Goal: Task Accomplishment & Management: Complete application form

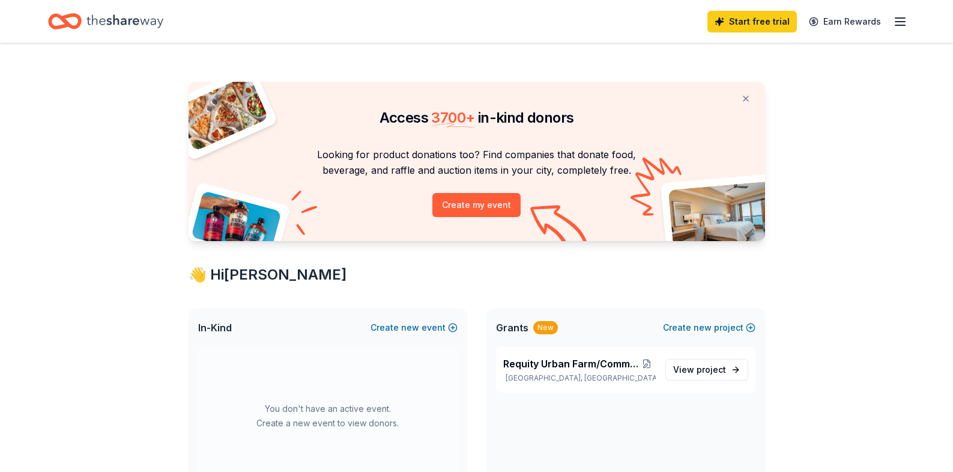
click at [904, 25] on line "button" at bounding box center [901, 25] width 10 height 0
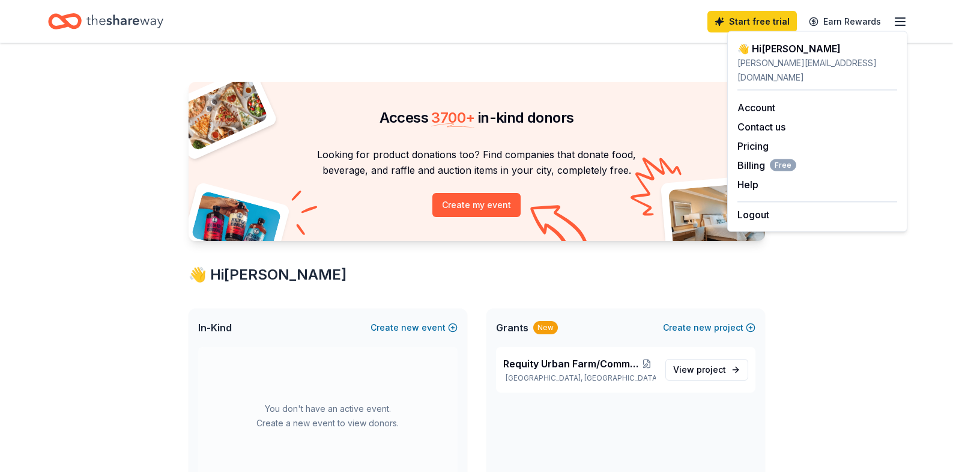
click at [148, 27] on icon "Home" at bounding box center [124, 21] width 77 height 25
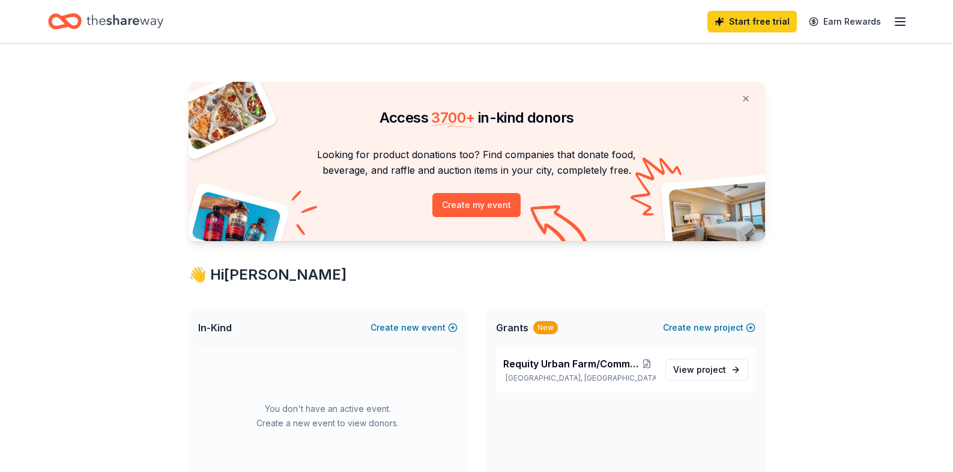
click at [102, 17] on icon "Home" at bounding box center [124, 21] width 77 height 25
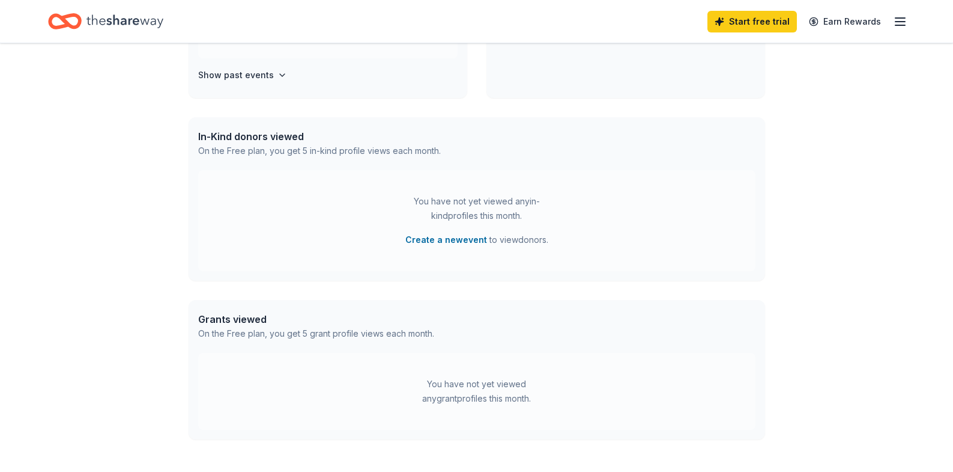
scroll to position [519, 0]
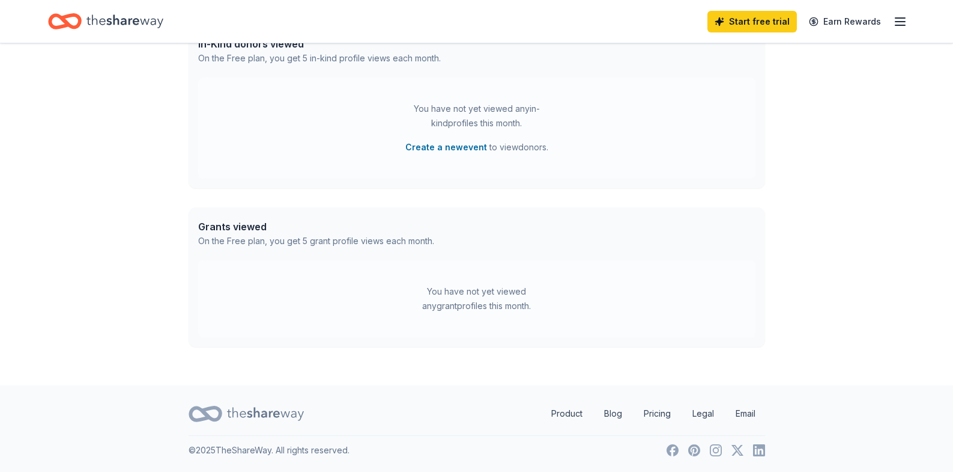
click at [900, 22] on icon "button" at bounding box center [900, 21] width 14 height 14
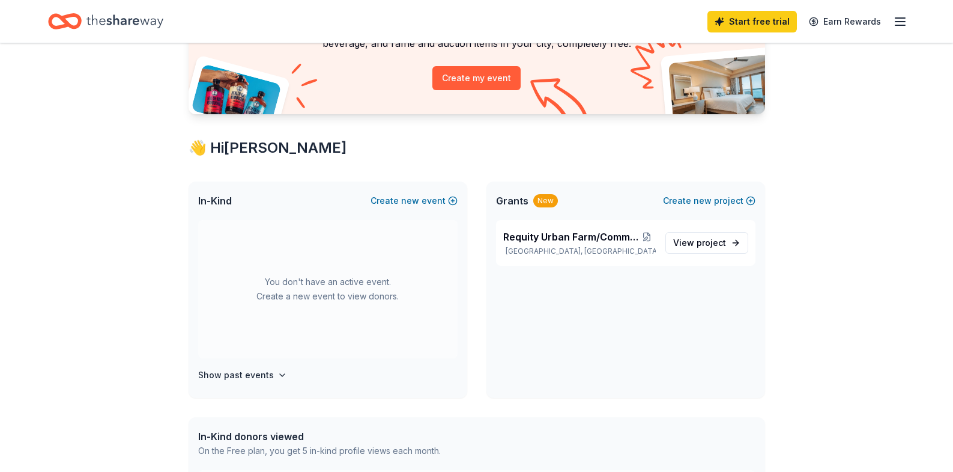
scroll to position [126, 0]
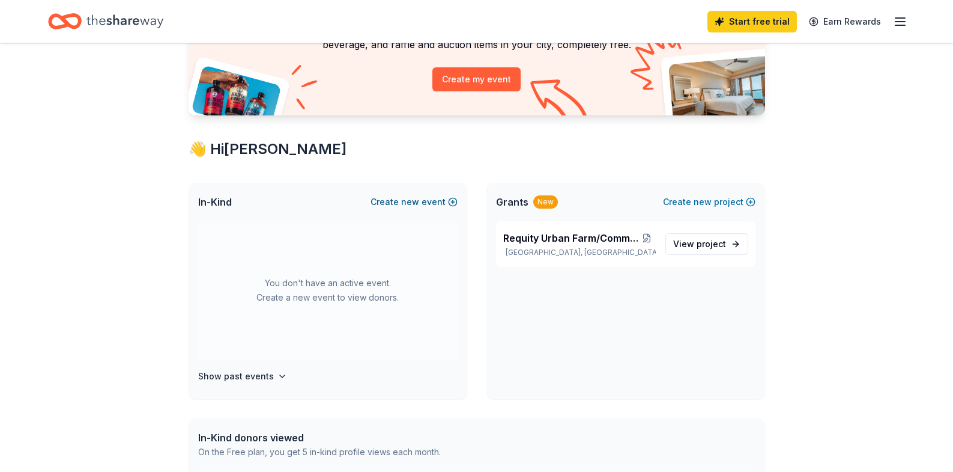
click at [424, 200] on button "Create new event" at bounding box center [414, 202] width 87 height 14
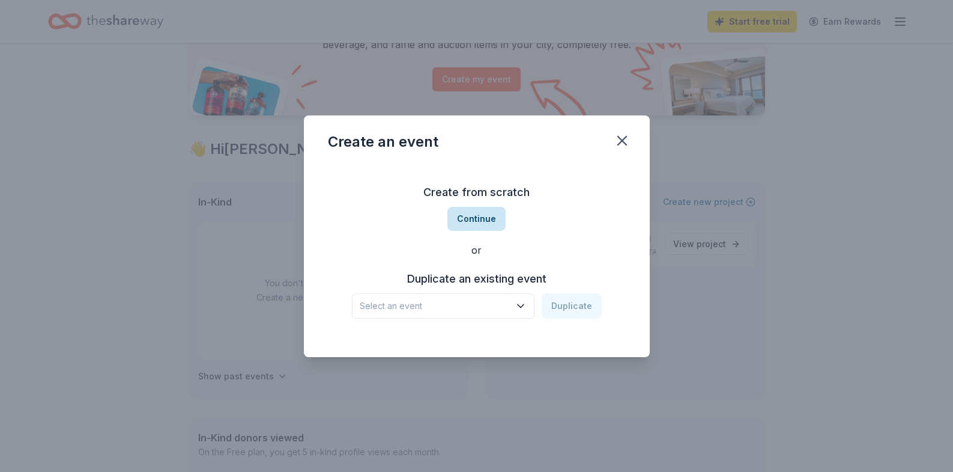
click at [472, 213] on button "Continue" at bounding box center [476, 219] width 58 height 24
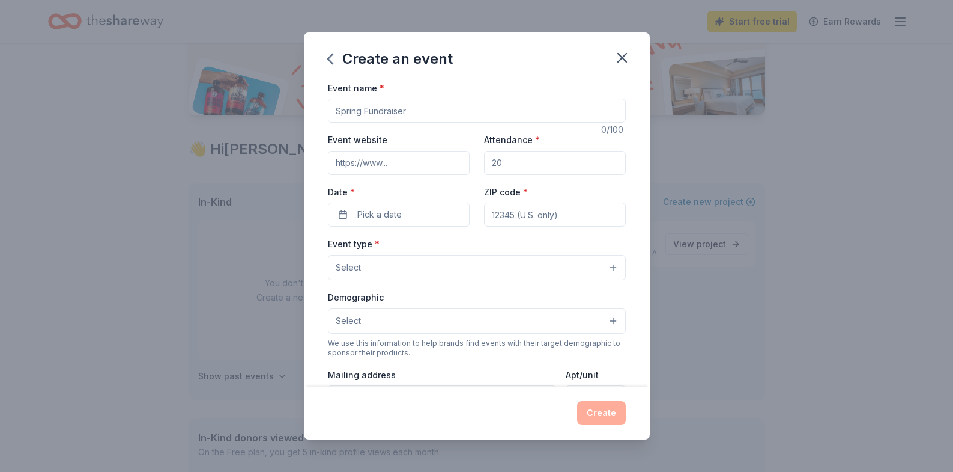
click at [409, 106] on input "Event name *" at bounding box center [477, 111] width 298 height 24
type input "Requity's 2nd annual [DATE] Drive"
click at [519, 164] on input "Attendance *" at bounding box center [555, 163] width 142 height 24
type input "120"
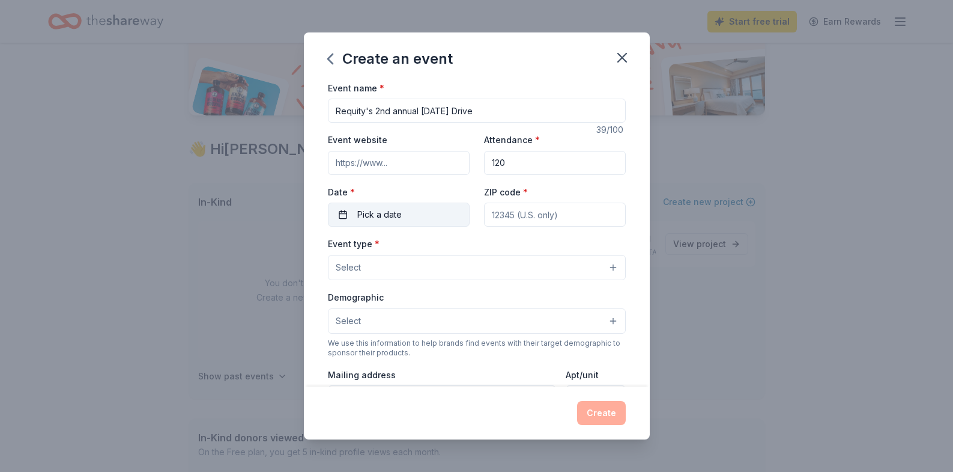
click at [438, 217] on button "Pick a date" at bounding box center [399, 214] width 142 height 24
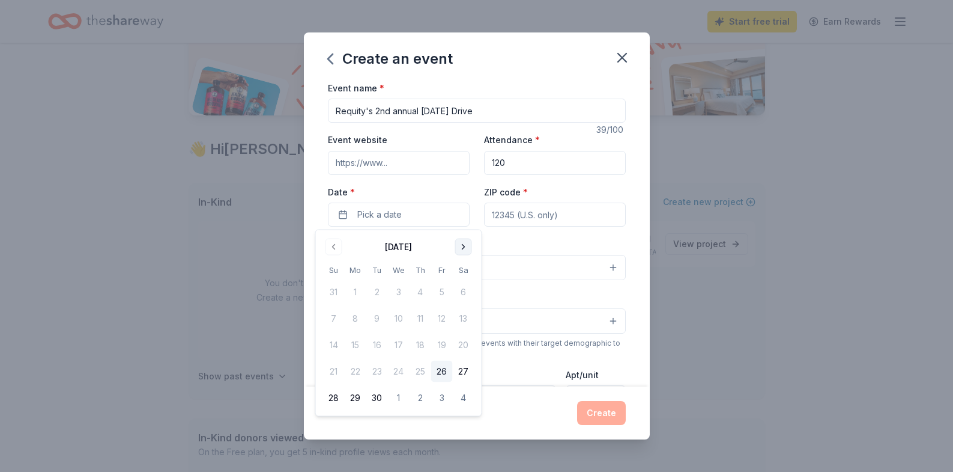
click at [464, 249] on button "Go to next month" at bounding box center [463, 246] width 17 height 17
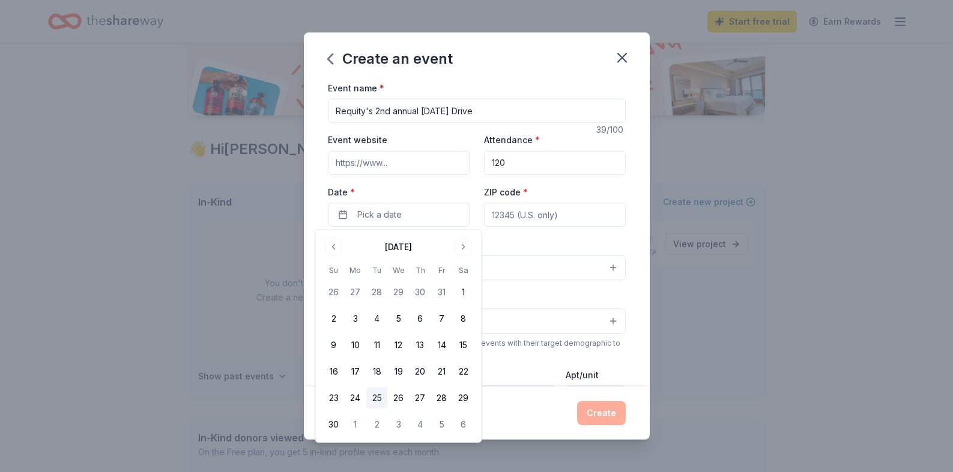
click at [377, 396] on button "25" at bounding box center [377, 398] width 22 height 22
click at [526, 279] on button "Select" at bounding box center [477, 267] width 298 height 25
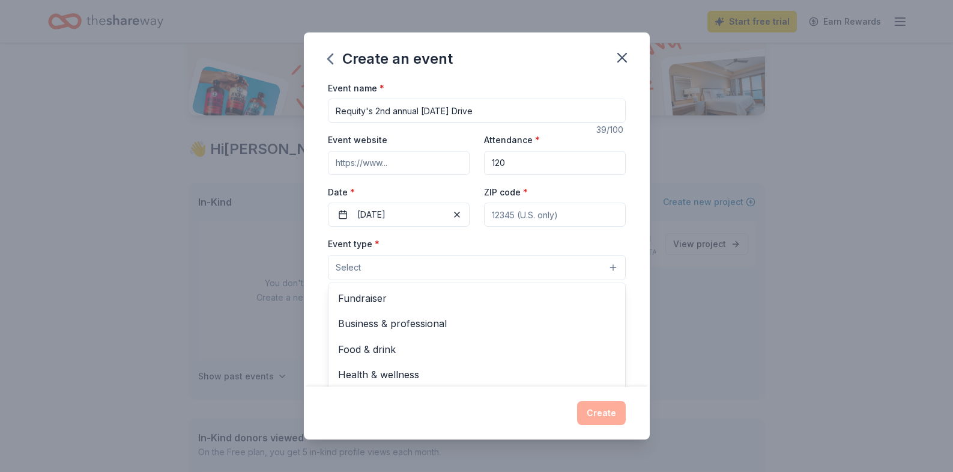
click at [527, 211] on div "Event name * Requity's 2nd annual [DATE] Drive 39 /100 Event website Attendance…" at bounding box center [477, 357] width 298 height 555
click at [519, 212] on input "ZIP code *" at bounding box center [555, 214] width 142 height 24
type input "21217"
type input "[STREET_ADDRESS]"
type input "basement suite"
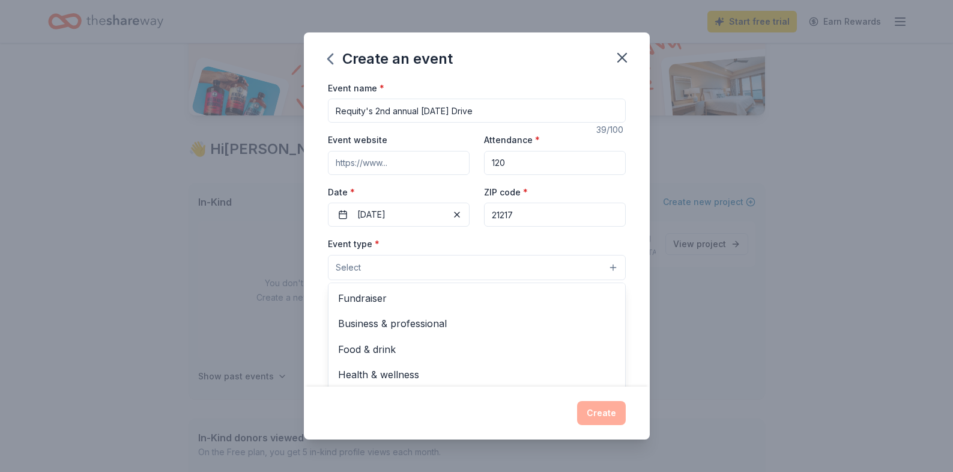
click at [473, 263] on button "Select" at bounding box center [477, 267] width 298 height 25
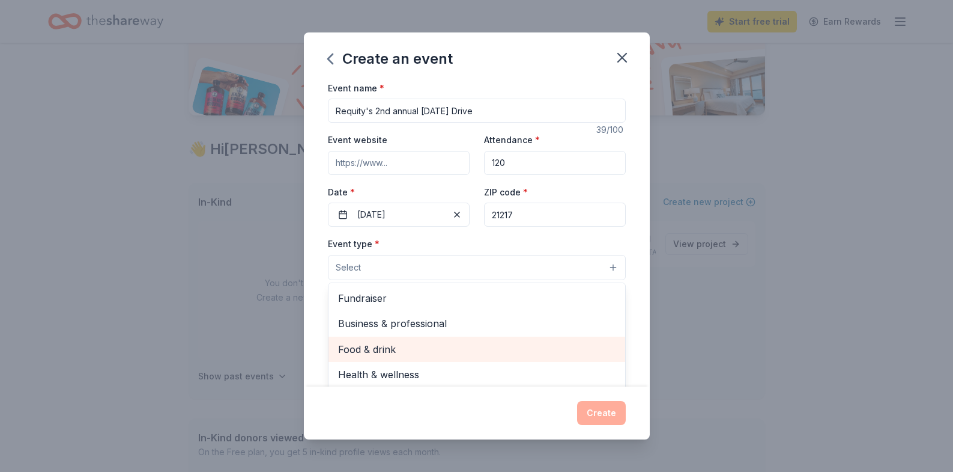
click at [398, 346] on span "Food & drink" at bounding box center [477, 349] width 278 height 16
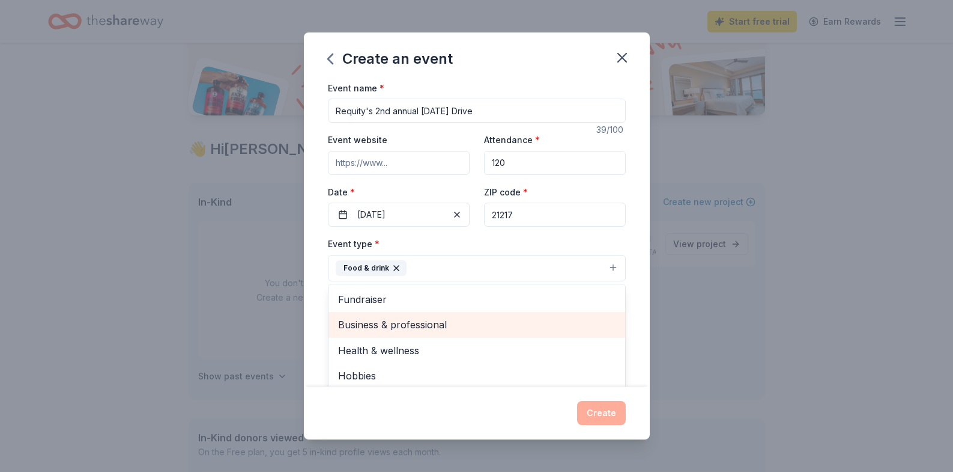
scroll to position [14, 0]
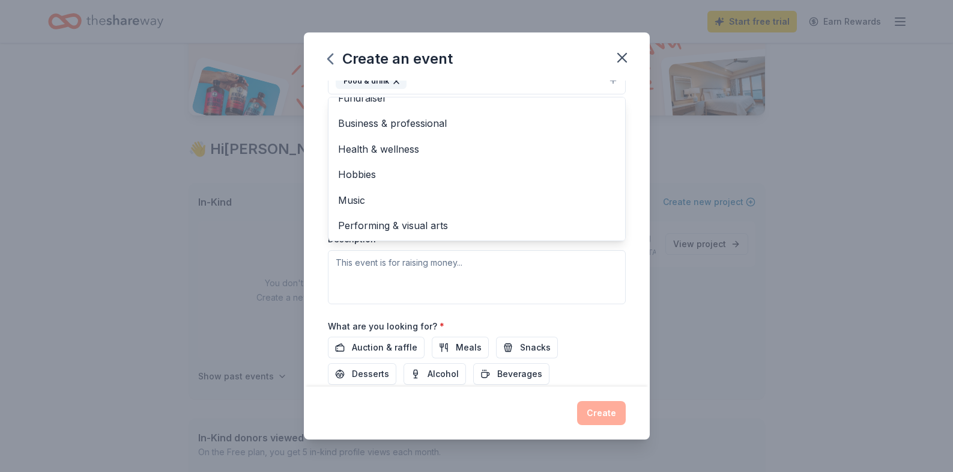
click at [422, 283] on div "Event type * Food & drink Fundraiser Business & professional Health & wellness …" at bounding box center [477, 176] width 298 height 254
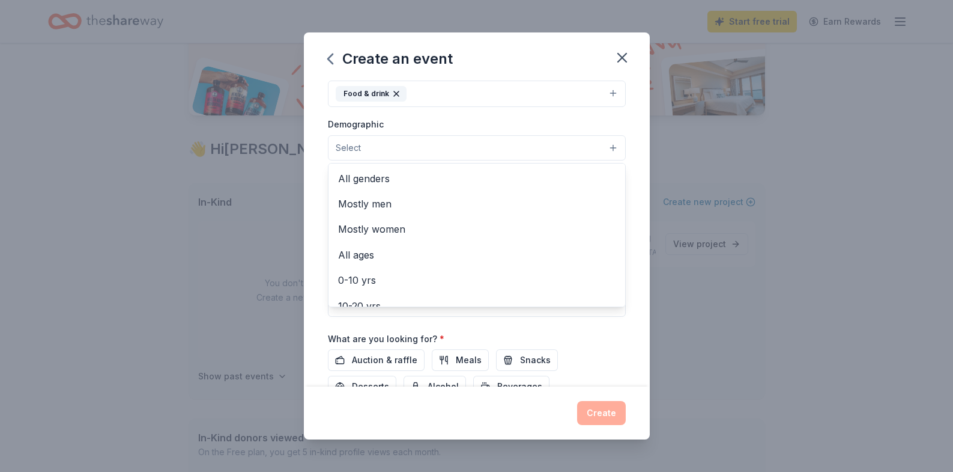
click at [435, 147] on button "Select" at bounding box center [477, 147] width 298 height 25
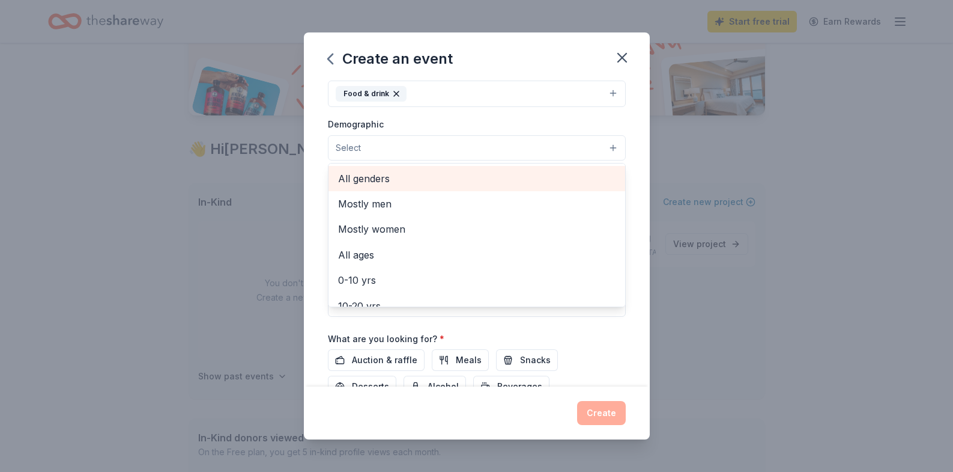
click at [398, 174] on span "All genders" at bounding box center [477, 179] width 278 height 16
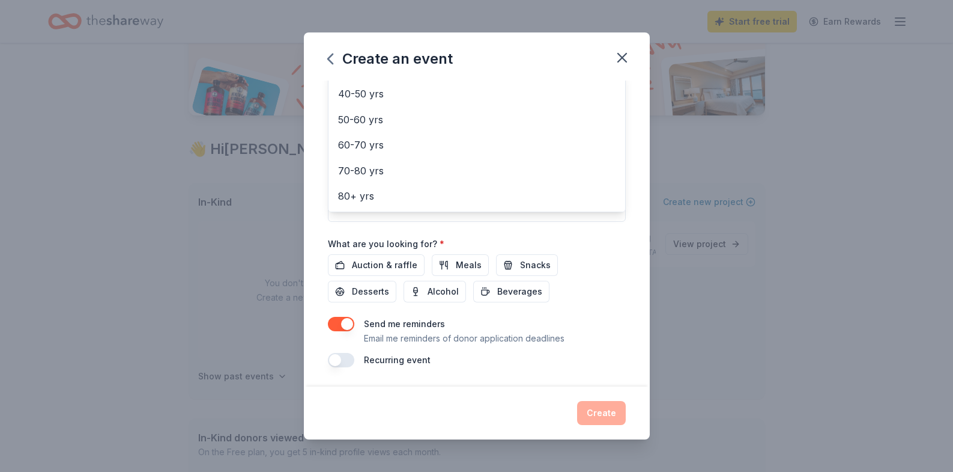
scroll to position [249, 0]
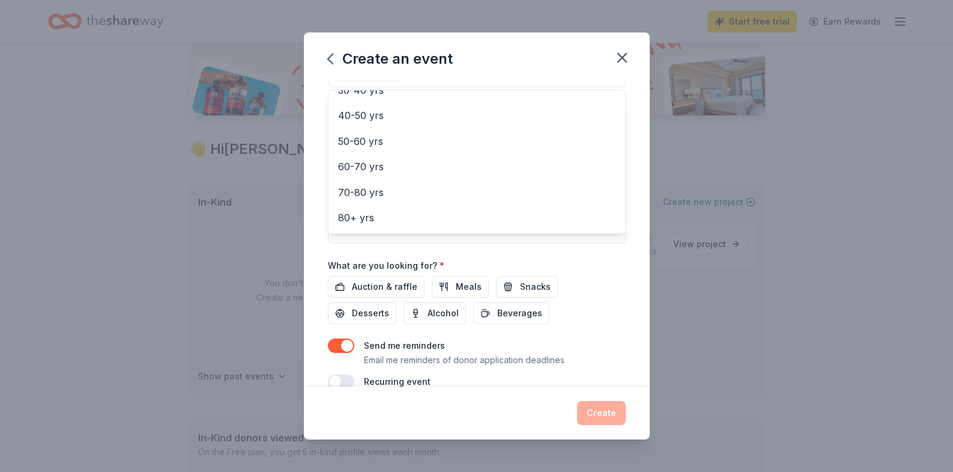
click at [380, 258] on div "Event name * Requity's 2nd annual [DATE] Drive 39 /100 Event website Attendance…" at bounding box center [477, 110] width 298 height 557
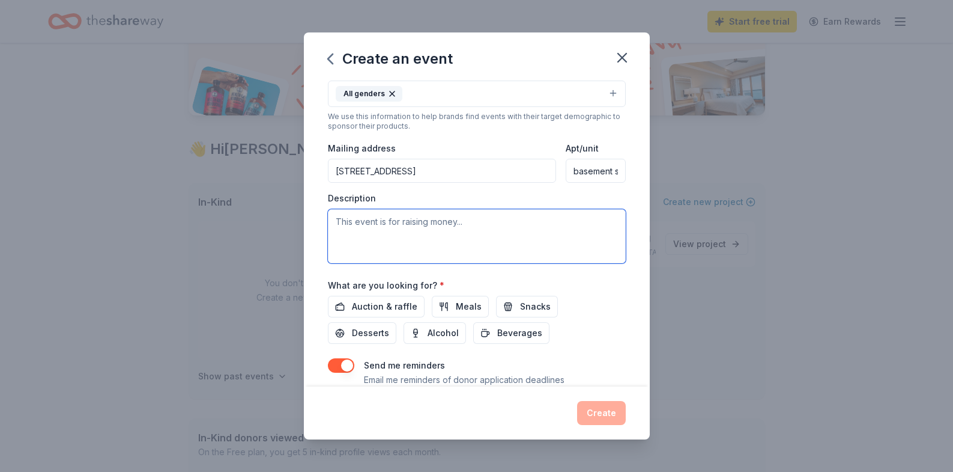
click at [380, 233] on textarea at bounding box center [477, 236] width 298 height 54
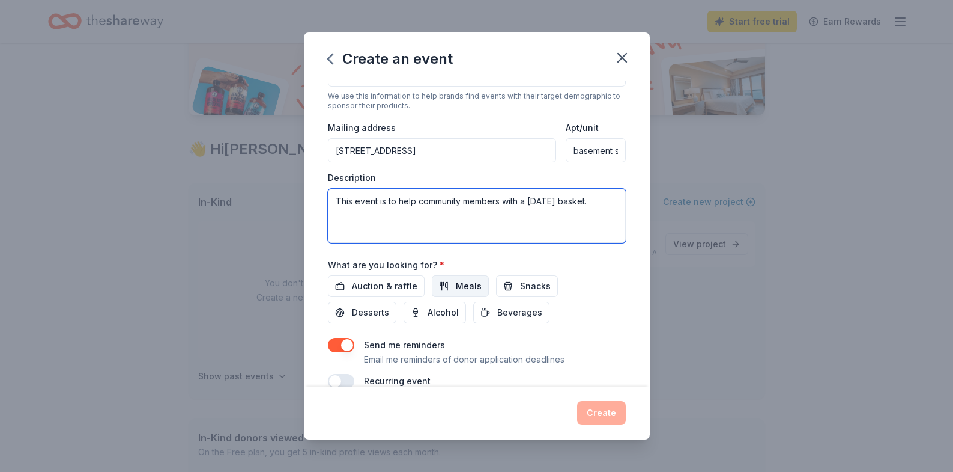
scroll to position [270, 0]
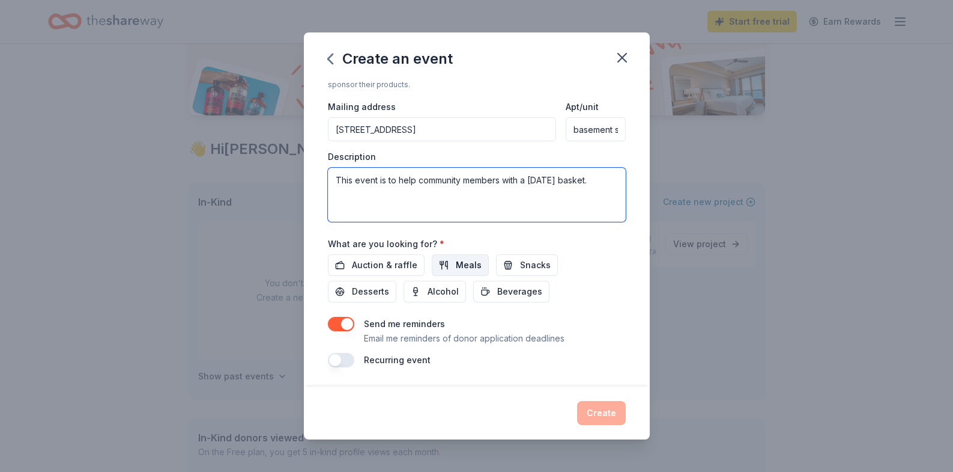
type textarea "This event is to help community members with a [DATE] basket."
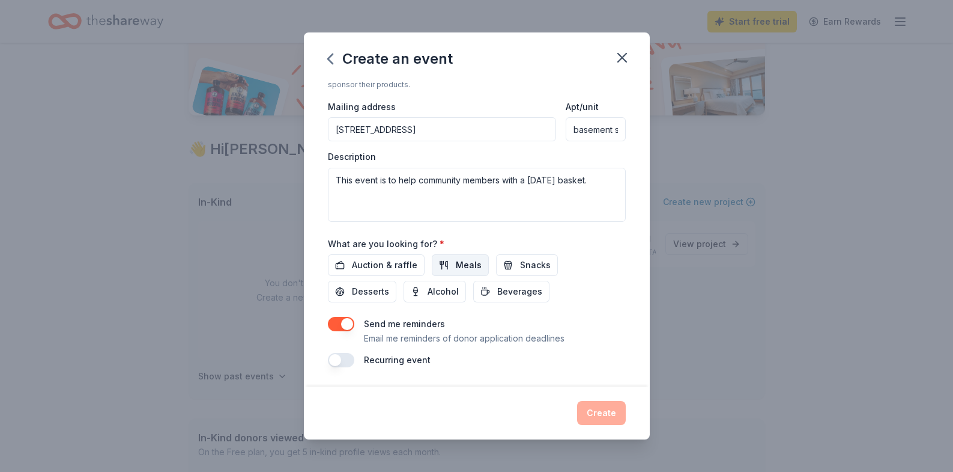
click at [449, 267] on button "Meals" at bounding box center [460, 265] width 57 height 22
click at [497, 293] on span "Beverages" at bounding box center [519, 291] width 45 height 14
click at [595, 417] on button "Create" at bounding box center [601, 413] width 49 height 24
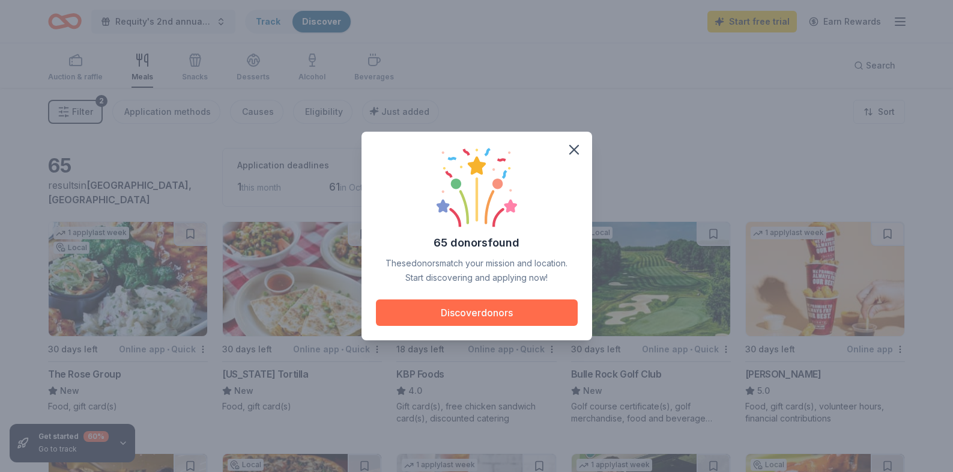
click at [487, 314] on button "Discover donors" at bounding box center [477, 312] width 202 height 26
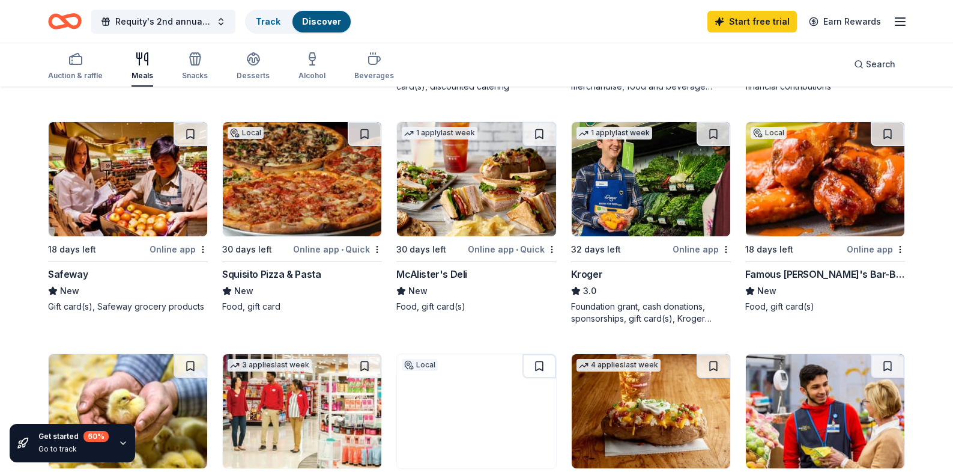
scroll to position [331, 0]
